Goal: Task Accomplishment & Management: Use online tool/utility

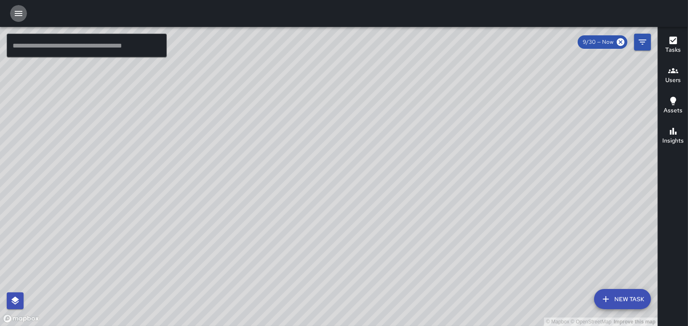
click at [21, 12] on icon "button" at bounding box center [18, 13] width 10 height 10
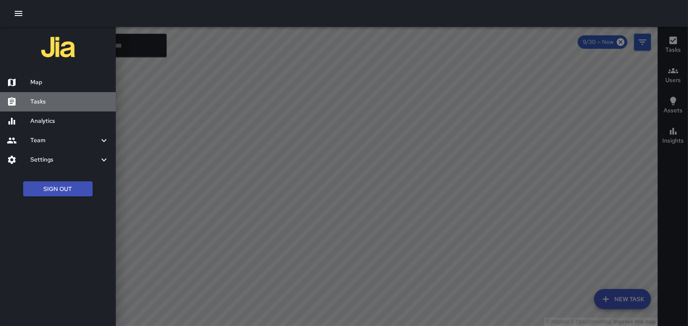
click at [40, 101] on h6 "Tasks" at bounding box center [69, 101] width 79 height 9
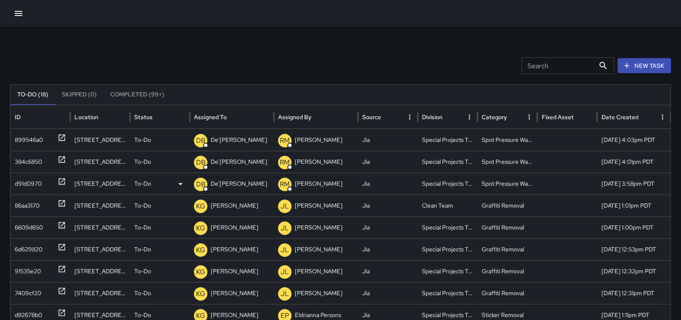
click at [227, 183] on p "De'[PERSON_NAME]" at bounding box center [239, 183] width 56 height 21
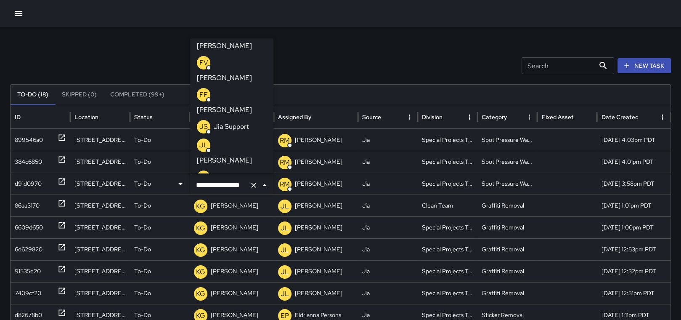
scroll to position [123, 0]
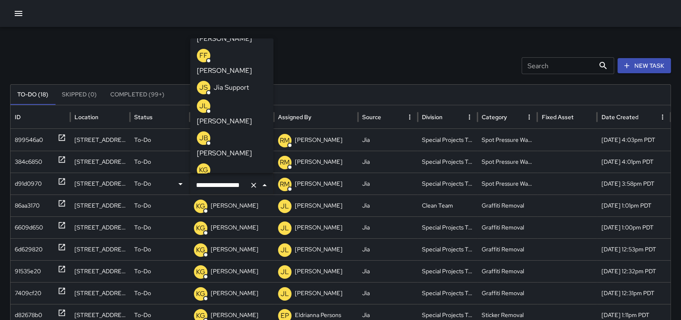
click at [237, 180] on p "[PERSON_NAME]" at bounding box center [224, 185] width 55 height 10
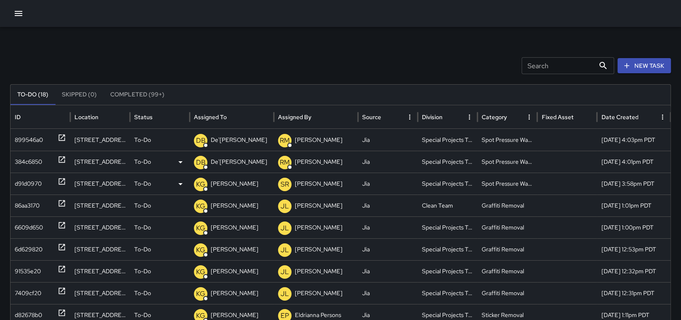
click at [241, 162] on p "De'[PERSON_NAME]" at bounding box center [239, 161] width 56 height 21
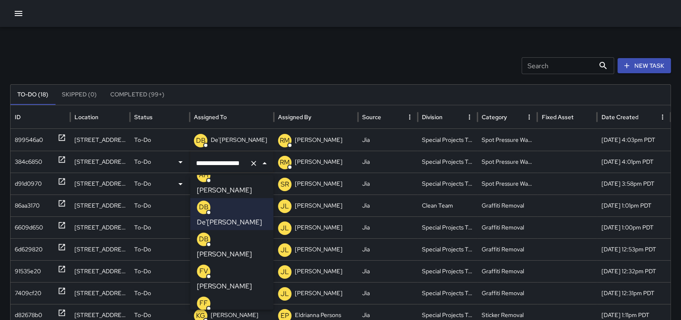
scroll to position [17, 0]
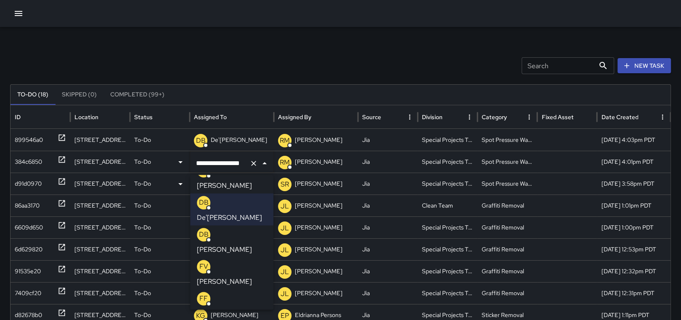
click at [266, 307] on li "FF [PERSON_NAME]" at bounding box center [231, 305] width 83 height 32
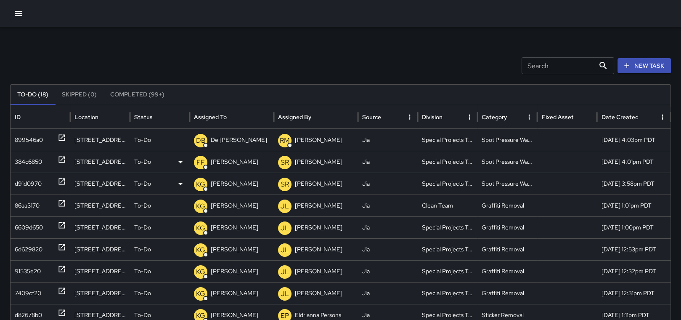
click at [236, 160] on p "[PERSON_NAME]" at bounding box center [235, 161] width 48 height 21
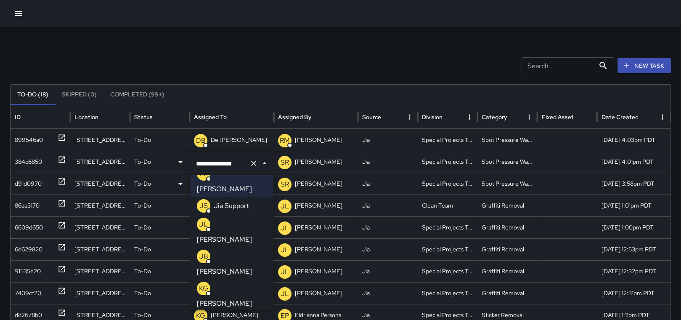
scroll to position [147, 0]
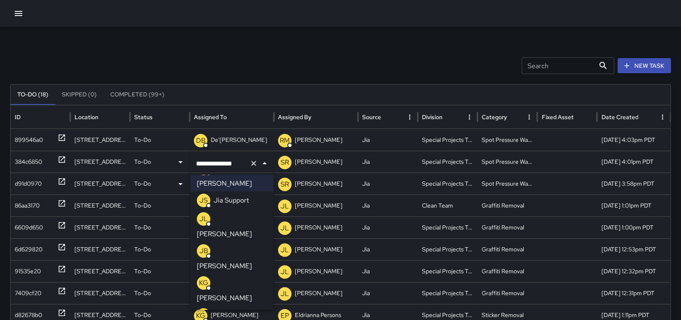
click at [234, 293] on p "[PERSON_NAME]" at bounding box center [224, 298] width 55 height 10
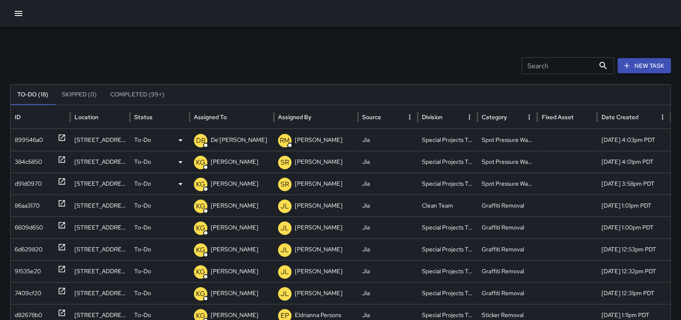
click at [242, 144] on p "De'[PERSON_NAME]" at bounding box center [239, 139] width 56 height 21
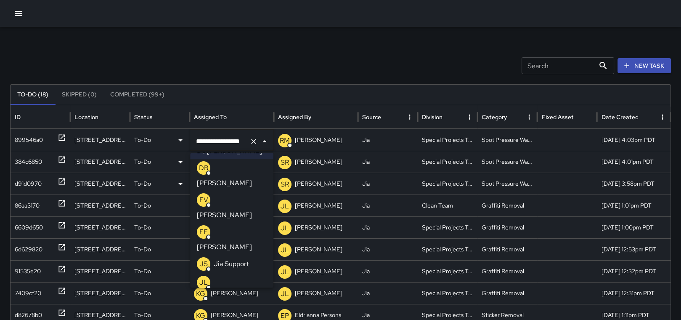
scroll to position [140, 0]
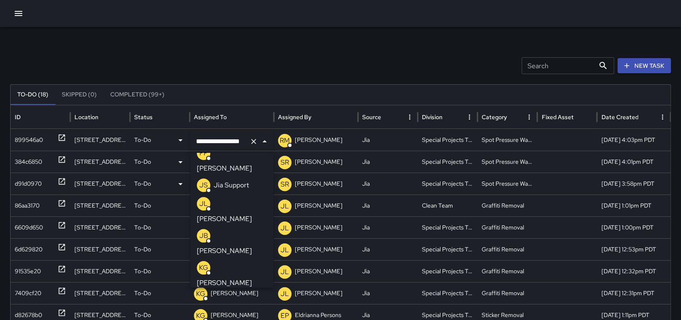
click at [233, 278] on p "[PERSON_NAME]" at bounding box center [224, 283] width 55 height 10
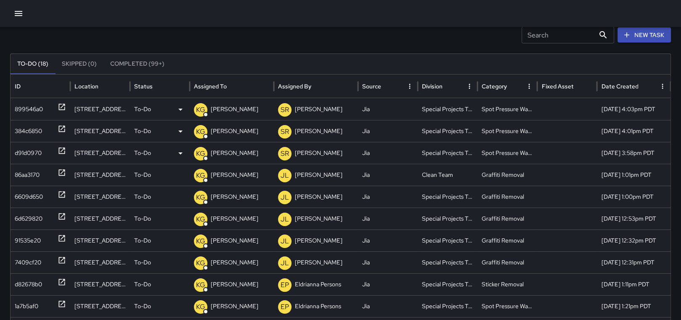
scroll to position [35, 0]
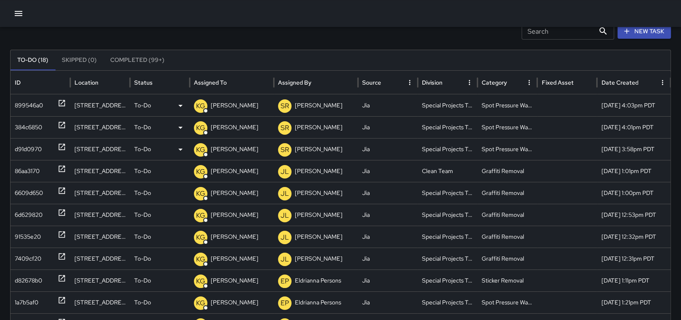
click at [61, 144] on icon at bounding box center [62, 147] width 8 height 8
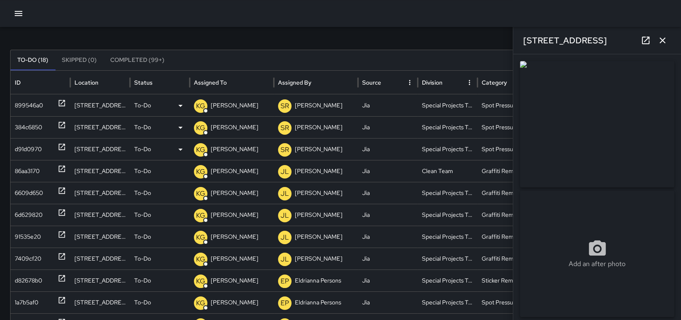
type input "**********"
click at [659, 40] on icon "button" at bounding box center [663, 40] width 10 height 10
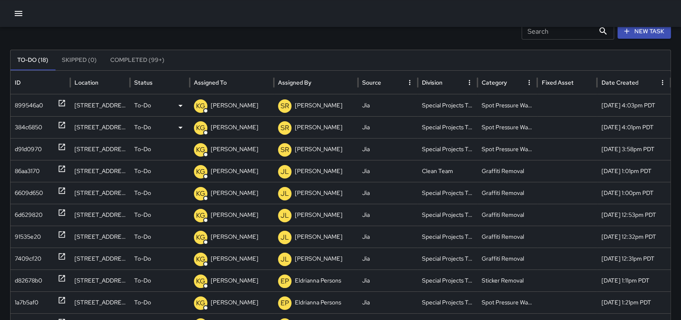
click at [65, 122] on icon at bounding box center [62, 125] width 6 height 6
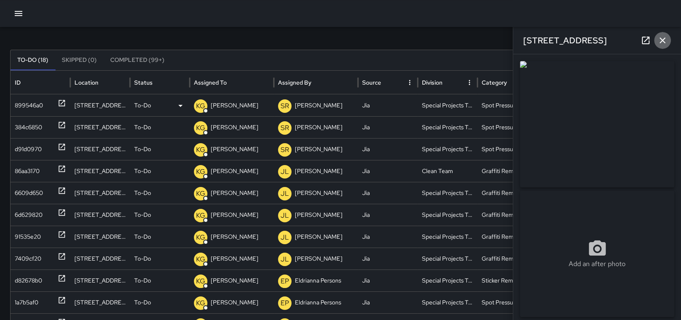
click at [665, 41] on icon "button" at bounding box center [663, 40] width 10 height 10
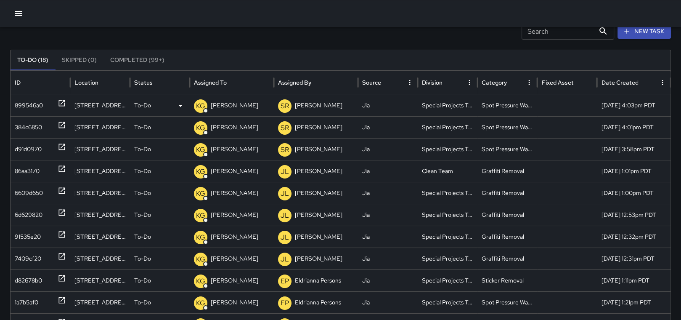
click at [62, 104] on icon at bounding box center [62, 103] width 8 height 8
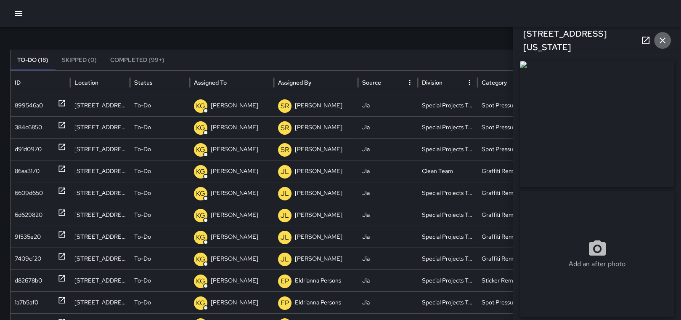
click at [665, 37] on icon "button" at bounding box center [663, 40] width 10 height 10
